Goal: Task Accomplishment & Management: Complete application form

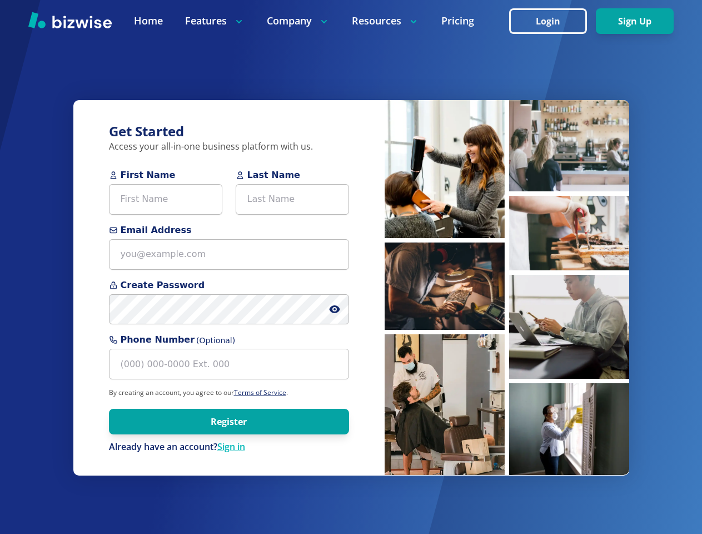
click at [351, 267] on div "Get Started Access your all-in-one business platform with us. First Name Last N…" at bounding box center [228, 287] width 311 height 375
click at [335, 309] on icon at bounding box center [334, 309] width 2 height 2
click at [445, 169] on img at bounding box center [445, 169] width 120 height 138
click at [445, 286] on img at bounding box center [445, 285] width 120 height 87
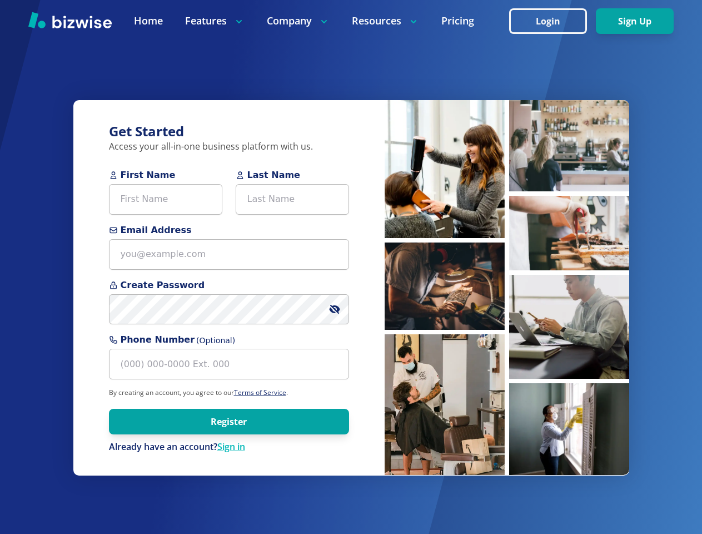
click at [445, 404] on img at bounding box center [445, 404] width 120 height 141
click at [569, 146] on img at bounding box center [569, 145] width 120 height 91
click at [569, 233] on img at bounding box center [569, 233] width 120 height 74
click at [569, 326] on img at bounding box center [569, 327] width 120 height 104
click at [569, 429] on img at bounding box center [569, 429] width 120 height 92
